Goal: Complete application form

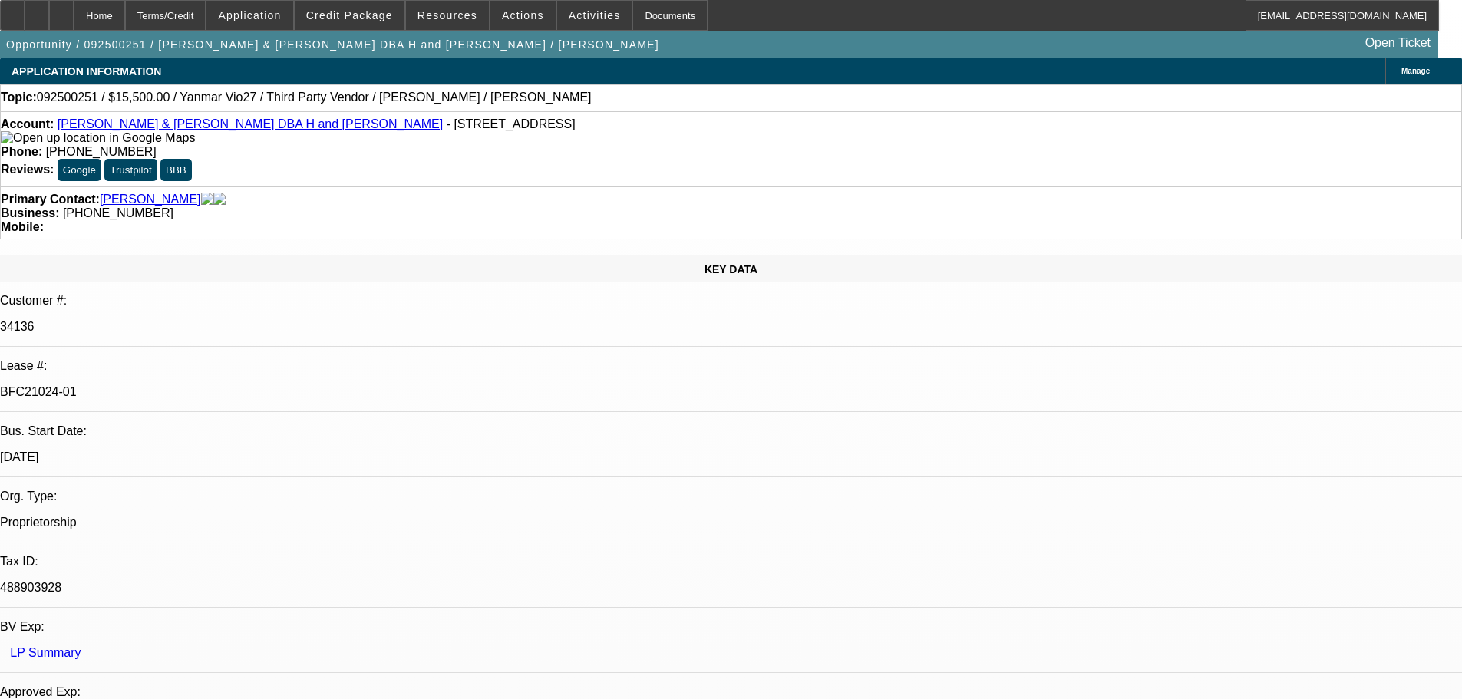
select select "0"
select select "6"
select select "0"
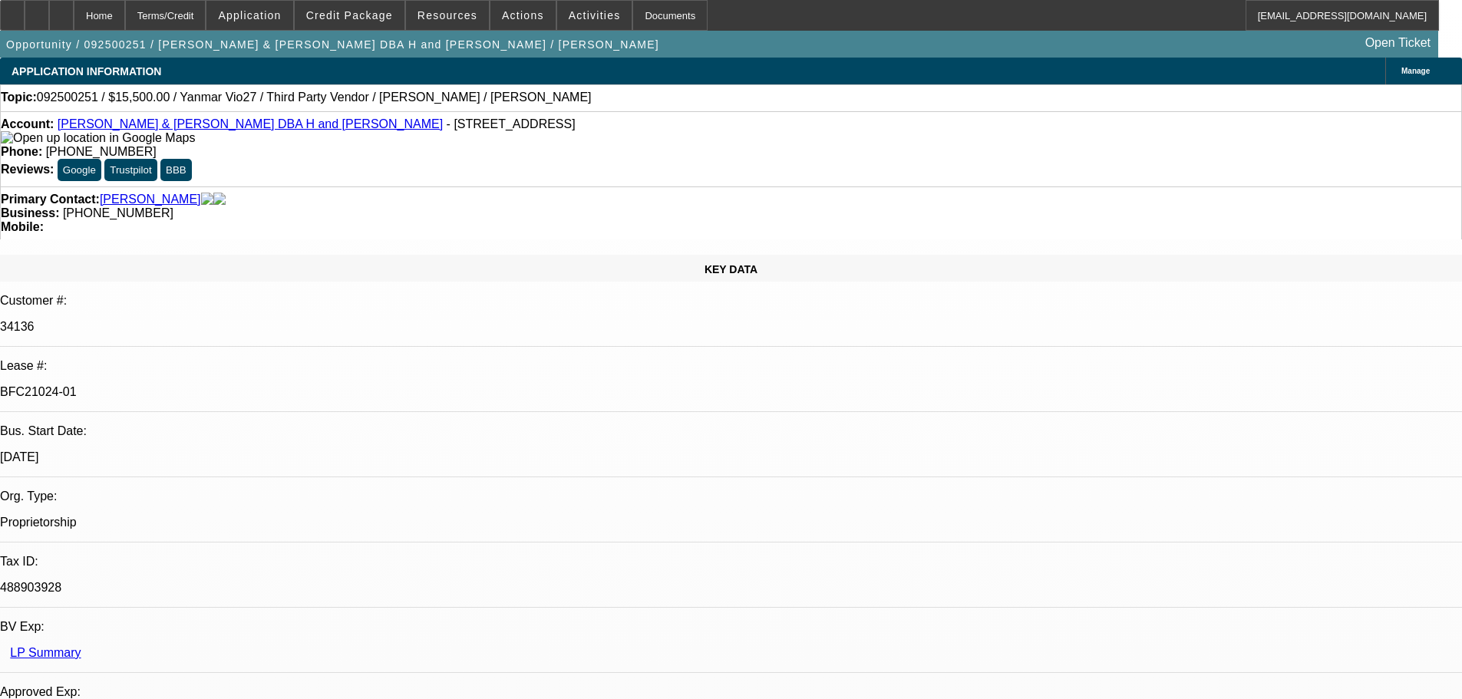
select select "0"
select select "6"
select select "0"
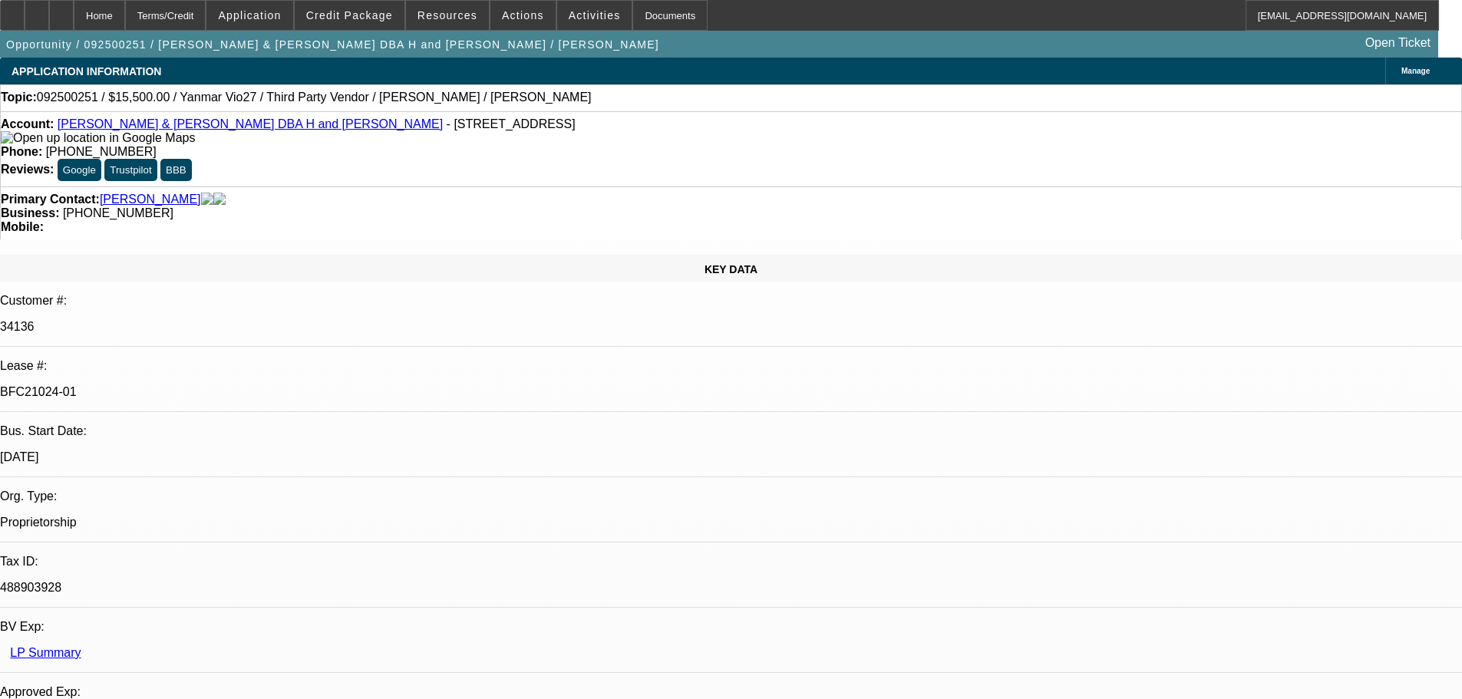
select select "0"
select select "6"
select select "0"
select select "0.1"
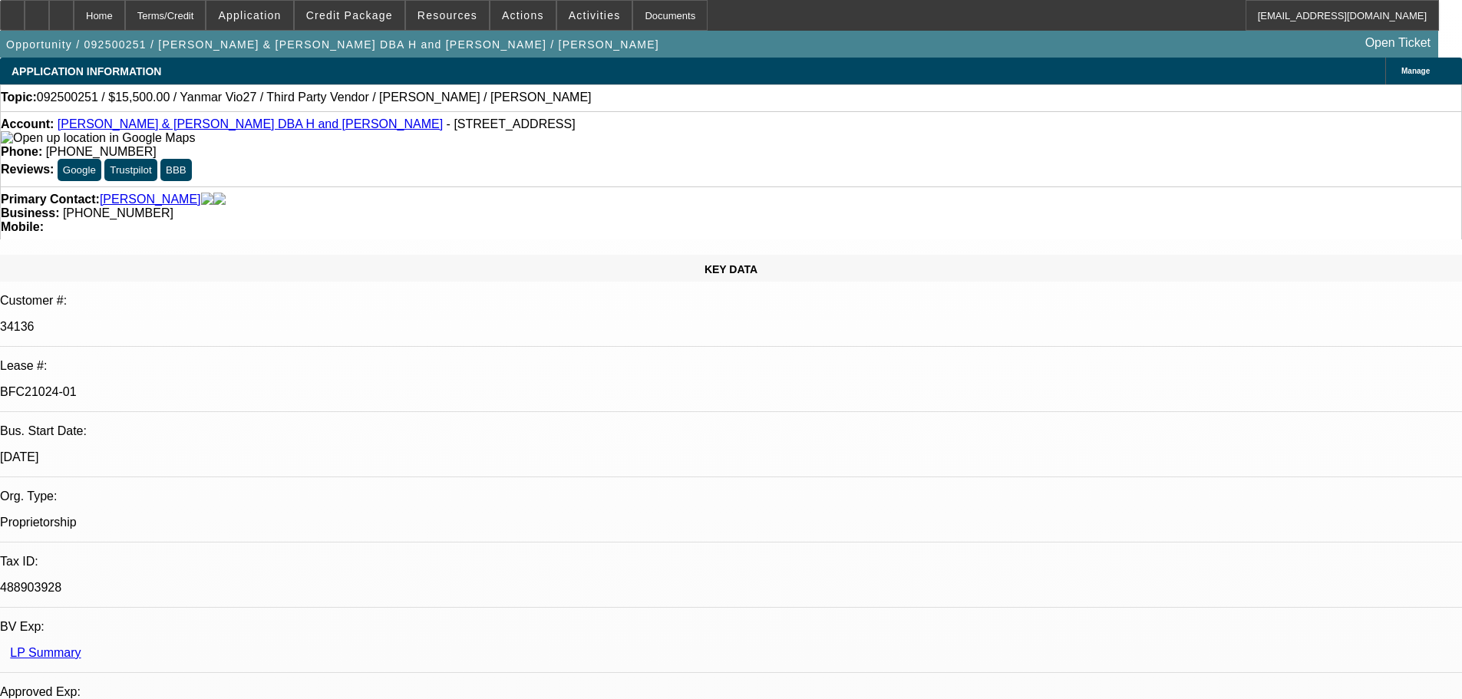
select select "4"
click at [25, 21] on div at bounding box center [12, 15] width 25 height 31
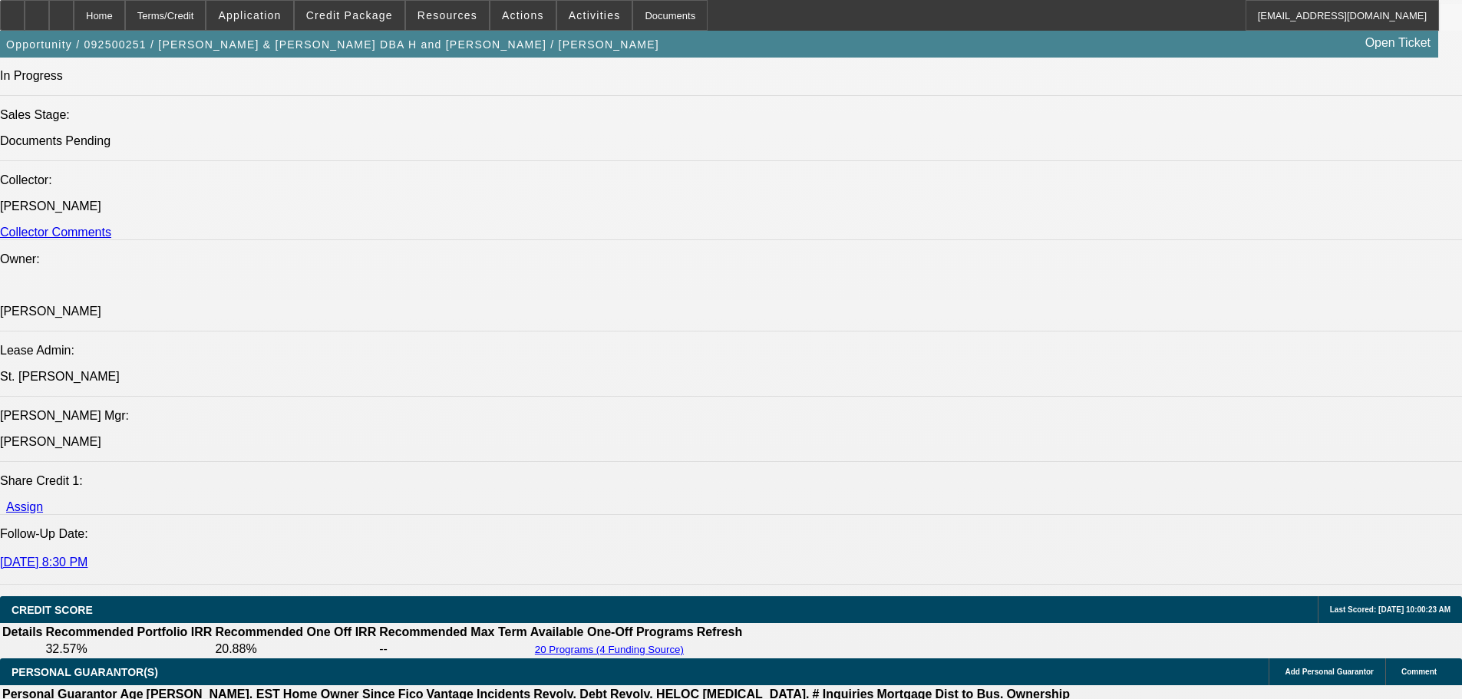
scroll to position [1996, 0]
